Goal: Information Seeking & Learning: Learn about a topic

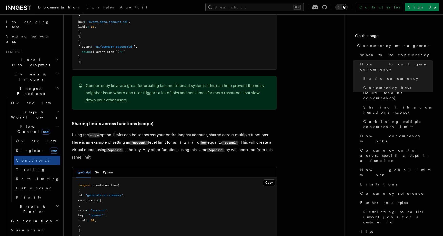
scroll to position [585, 0]
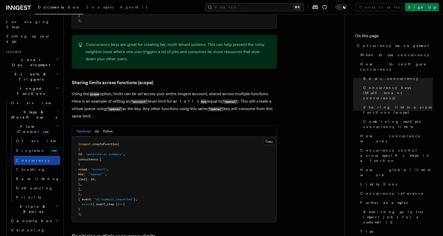
click at [28, 156] on link "Concurrency" at bounding box center [37, 160] width 46 height 9
click at [27, 167] on span "Throttling" at bounding box center [30, 169] width 29 height 5
click at [33, 174] on link "Rate limiting" at bounding box center [37, 178] width 46 height 9
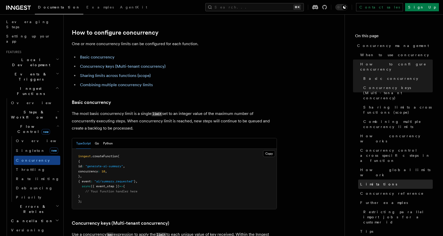
click at [362, 182] on span "Limitations" at bounding box center [378, 184] width 37 height 5
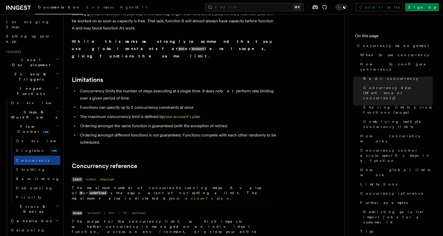
scroll to position [1631, 0]
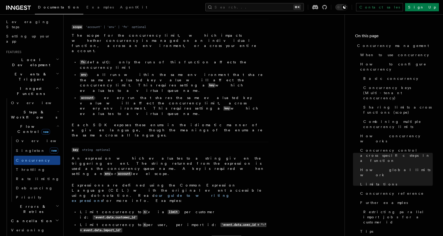
scroll to position [1886, 0]
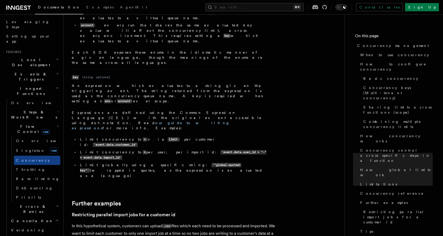
click at [233, 222] on p "In this hypothetical system, customers can upload .csv files which each need to…" at bounding box center [174, 236] width 205 height 29
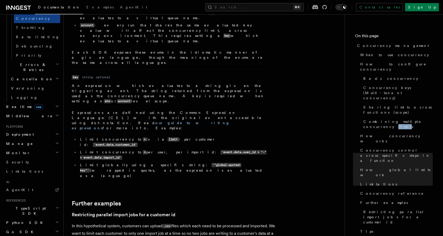
scroll to position [0, 0]
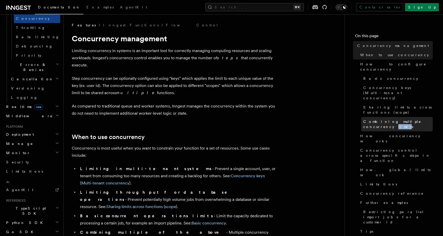
click at [377, 119] on span "Combining multiple concurrency limits" at bounding box center [397, 124] width 69 height 10
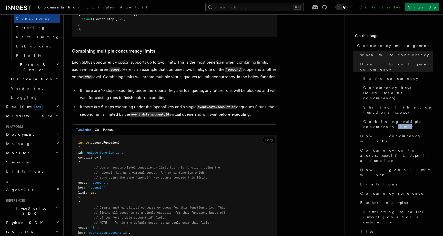
scroll to position [772, 0]
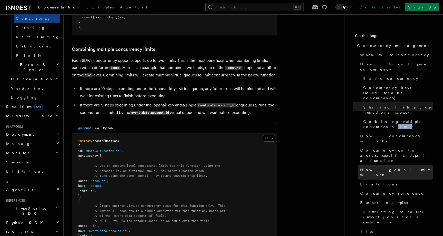
click at [378, 165] on link "How global limits work" at bounding box center [395, 172] width 75 height 14
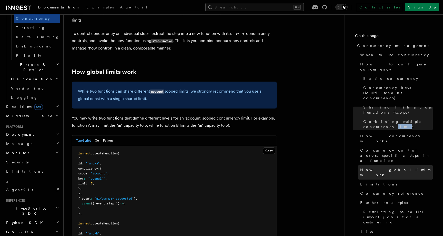
scroll to position [1301, 0]
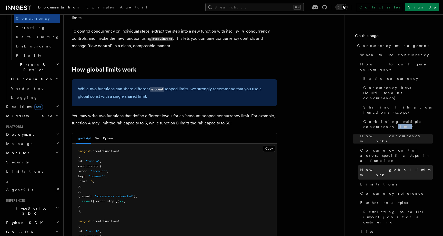
click at [378, 167] on span "How global limits work" at bounding box center [396, 172] width 73 height 10
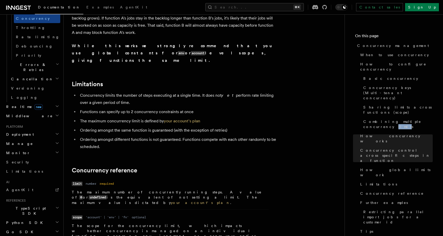
scroll to position [1647, 0]
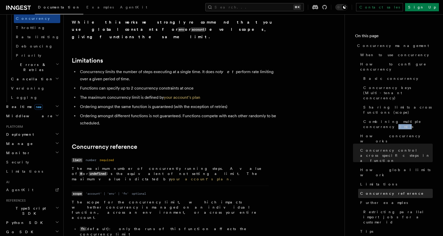
click at [365, 191] on span "Concurrency reference" at bounding box center [392, 193] width 64 height 5
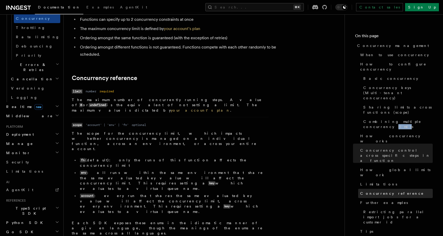
scroll to position [1717, 0]
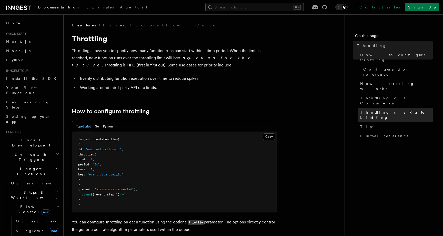
click at [375, 110] on span "Throttling vs Rate Limiting" at bounding box center [396, 115] width 73 height 10
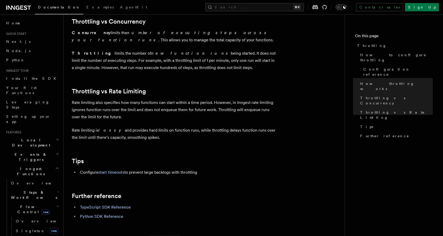
scroll to position [450, 0]
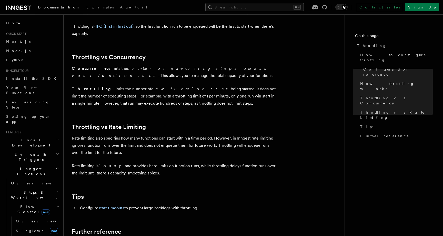
click at [192, 177] on p "Rate limiting is lossy and provides hard limits on function runs, while throttl…" at bounding box center [174, 169] width 205 height 14
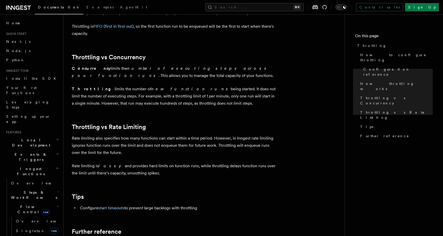
click at [193, 169] on p "Rate limiting is lossy and provides hard limits on function runs, while throttl…" at bounding box center [174, 169] width 205 height 14
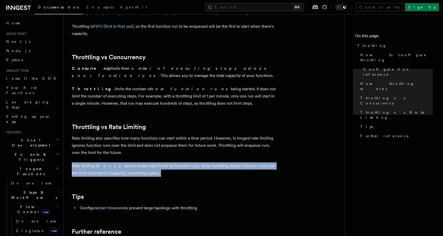
click at [193, 169] on p "Rate limiting is lossy and provides hard limits on function runs, while throttl…" at bounding box center [174, 169] width 205 height 14
click at [200, 176] on p "Rate limiting is lossy and provides hard limits on function runs, while throttl…" at bounding box center [174, 169] width 205 height 14
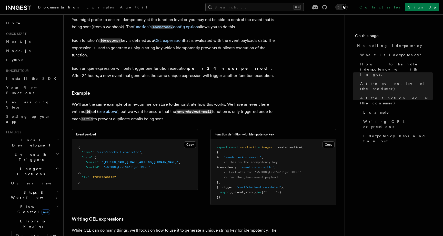
scroll to position [624, 0]
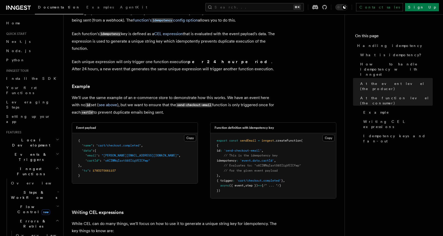
click at [272, 209] on h3 "Writing CEL expressions" at bounding box center [174, 212] width 205 height 7
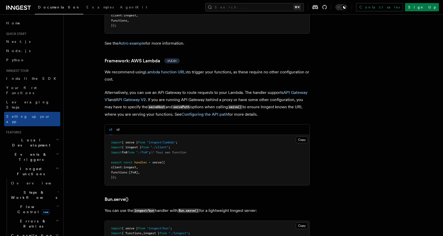
scroll to position [511, 0]
